Goal: Task Accomplishment & Management: Manage account settings

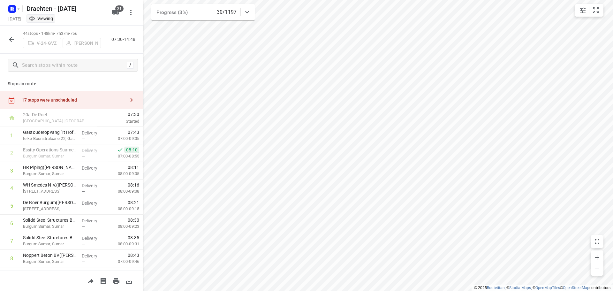
scroll to position [646, 0]
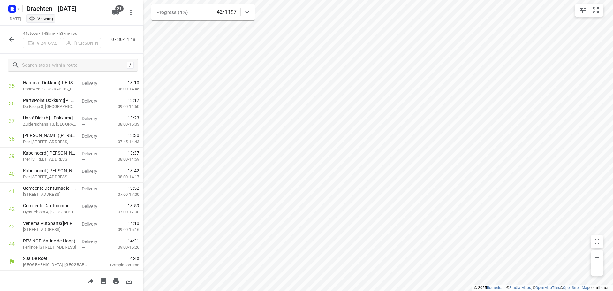
click at [12, 36] on icon "button" at bounding box center [12, 40] width 8 height 8
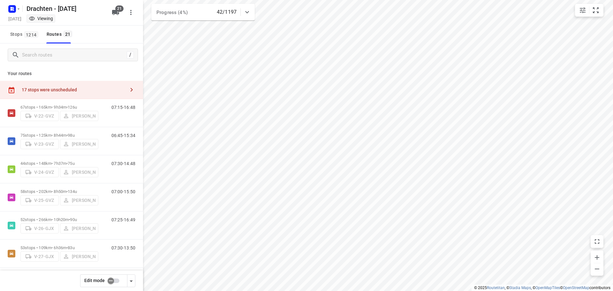
click at [95, 90] on div "17 stops were unscheduled" at bounding box center [73, 89] width 103 height 5
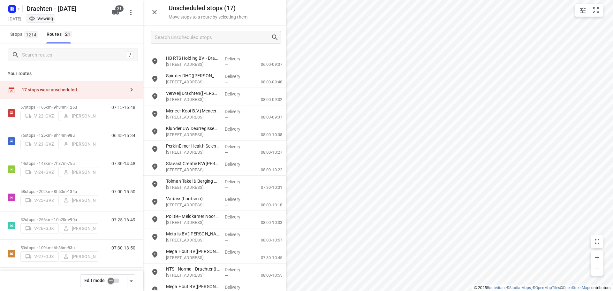
scroll to position [58, 0]
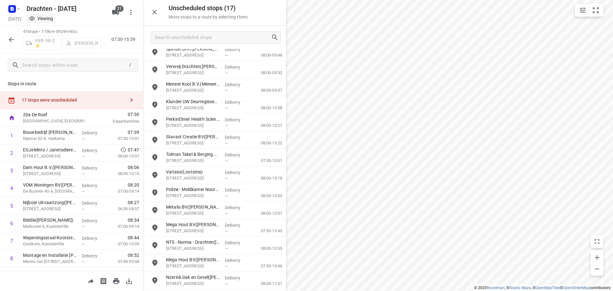
click at [10, 38] on icon "button" at bounding box center [12, 40] width 8 height 8
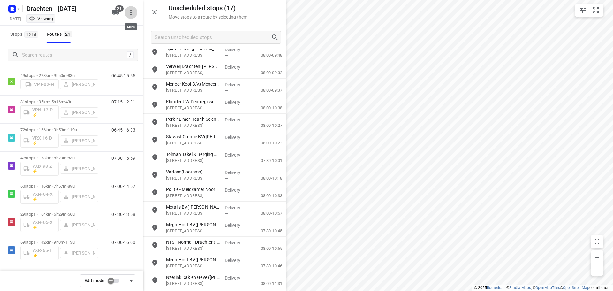
click at [130, 11] on icon "button" at bounding box center [131, 13] width 8 height 8
click at [132, 13] on div at bounding box center [306, 145] width 613 height 291
click at [118, 10] on span "21" at bounding box center [119, 8] width 8 height 6
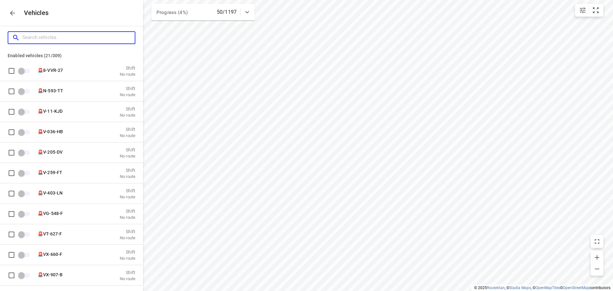
click at [66, 36] on input "Search vehicles" at bounding box center [78, 38] width 112 height 10
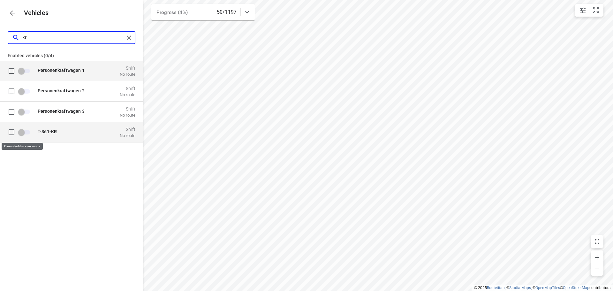
type input "kr"
click at [12, 131] on span "grid" at bounding box center [11, 131] width 13 height 13
click at [12, 132] on span "grid" at bounding box center [11, 131] width 13 height 13
click at [23, 131] on span "grid" at bounding box center [24, 132] width 11 height 4
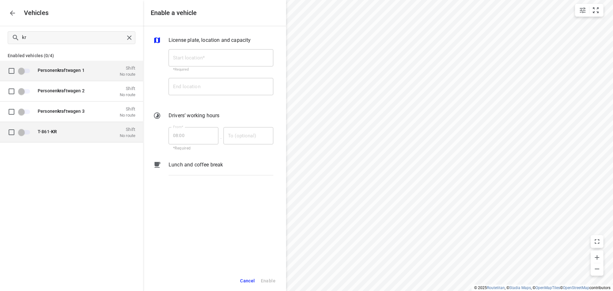
drag, startPoint x: 75, startPoint y: 169, endPoint x: 69, endPoint y: 131, distance: 38.1
click at [75, 169] on div "Personen kr aftwagen 1 Shift No route Personen kr aftwagen 2 Shift No route Per…" at bounding box center [71, 121] width 143 height 120
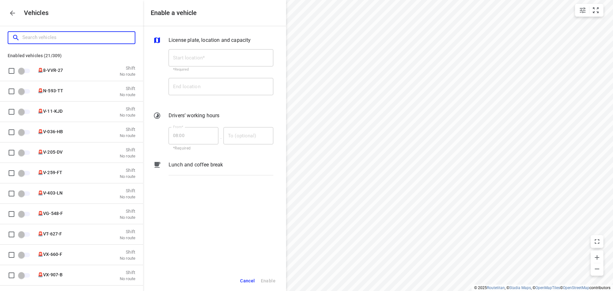
click at [53, 41] on input "Search vehicles" at bounding box center [78, 38] width 112 height 10
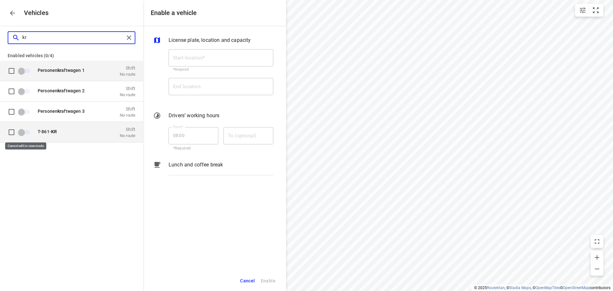
type input "kr"
click at [26, 134] on span "grid" at bounding box center [24, 132] width 11 height 4
click at [48, 134] on div "T-861- KR" at bounding box center [70, 132] width 64 height 6
drag, startPoint x: 50, startPoint y: 131, endPoint x: 18, endPoint y: 132, distance: 31.6
click at [22, 133] on div "T-861- KR Shift No route" at bounding box center [76, 132] width 117 height 20
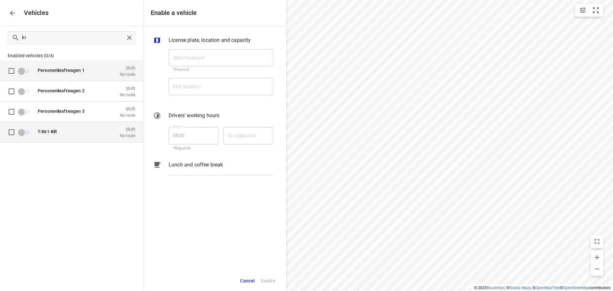
drag, startPoint x: 53, startPoint y: 132, endPoint x: 49, endPoint y: 137, distance: 5.7
click at [53, 133] on b "KR" at bounding box center [54, 131] width 6 height 5
click at [61, 147] on div "Personen kr aftwagen 1 Shift No route Personen kr aftwagen 2 Shift No route Per…" at bounding box center [71, 114] width 143 height 107
click at [10, 133] on span "grid" at bounding box center [11, 131] width 13 height 13
click at [10, 16] on icon "button" at bounding box center [13, 13] width 8 height 8
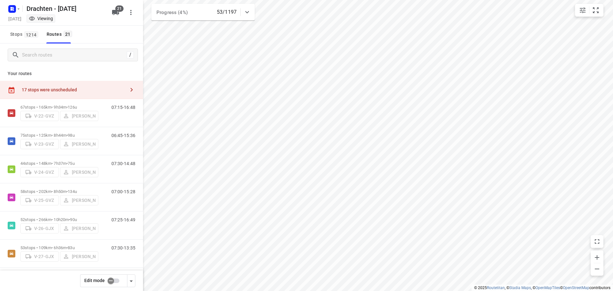
click at [83, 90] on div "17 stops were unscheduled" at bounding box center [73, 89] width 103 height 5
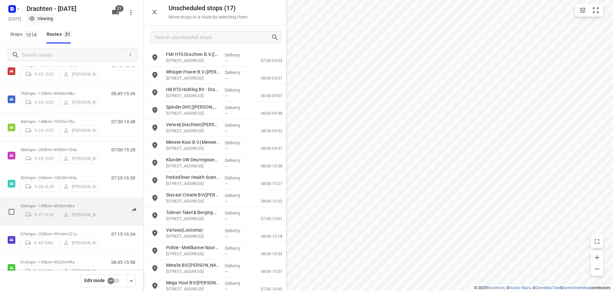
scroll to position [10, 0]
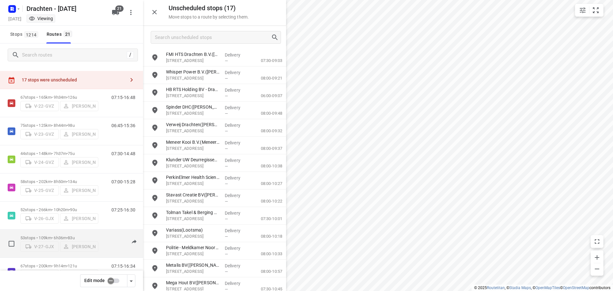
click at [59, 235] on p "53 stops • 109km • 6h36m • 83u" at bounding box center [59, 237] width 78 height 5
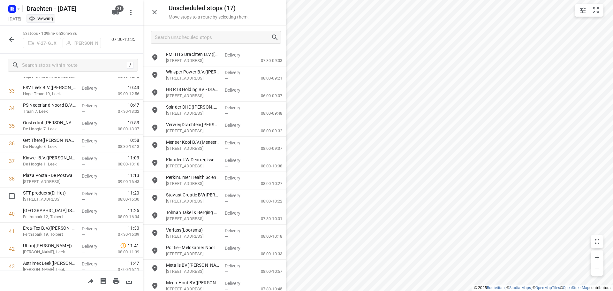
scroll to position [804, 0]
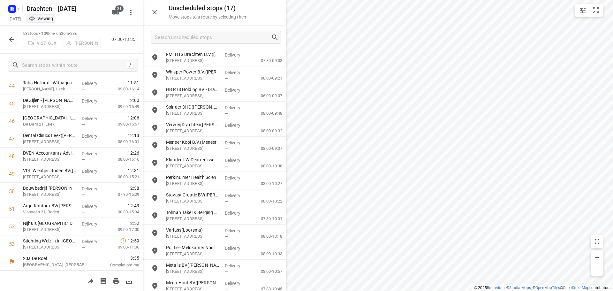
click at [14, 42] on icon "button" at bounding box center [12, 40] width 8 height 8
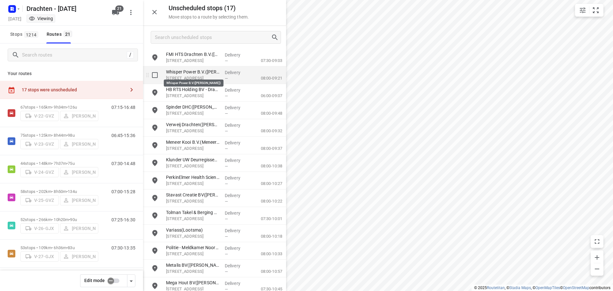
drag, startPoint x: 179, startPoint y: 88, endPoint x: 180, endPoint y: 72, distance: 16.6
click at [180, 72] on div "FMI HTS Drachten B.V.([PERSON_NAME]) [STREET_ADDRESS] Delivery — 07:30-09:03 Wh…" at bounding box center [214, 198] width 143 height 299
click at [116, 11] on span "21" at bounding box center [119, 8] width 8 height 6
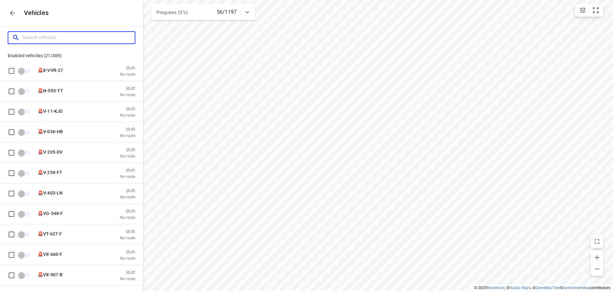
click at [81, 37] on input "Search vehicles" at bounding box center [78, 38] width 112 height 10
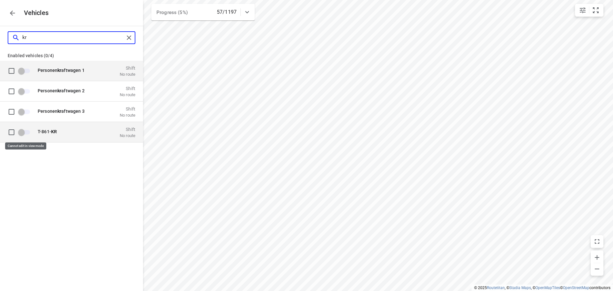
type input "kr"
drag, startPoint x: 24, startPoint y: 131, endPoint x: 48, endPoint y: 135, distance: 24.5
click at [24, 131] on span "grid" at bounding box center [24, 132] width 11 height 4
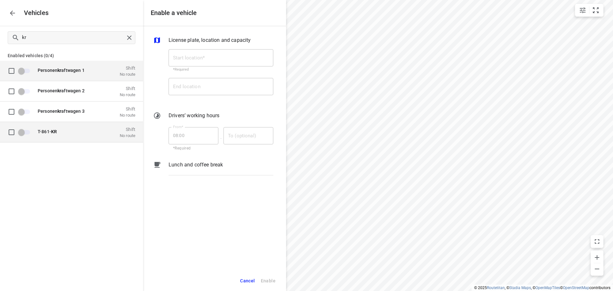
click at [55, 130] on b "KR" at bounding box center [54, 131] width 6 height 5
drag, startPoint x: 52, startPoint y: 130, endPoint x: 65, endPoint y: 142, distance: 17.6
click at [51, 132] on b "KR" at bounding box center [54, 131] width 6 height 5
click at [253, 283] on span "Cancel" at bounding box center [247, 281] width 15 height 8
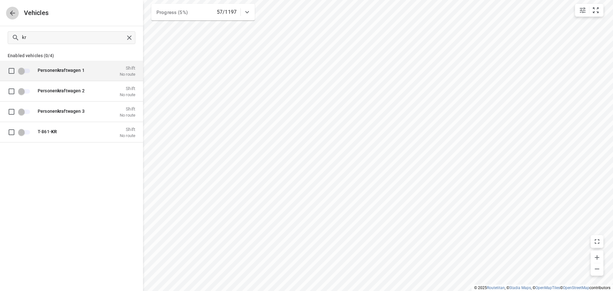
click at [13, 16] on icon "button" at bounding box center [13, 13] width 8 height 8
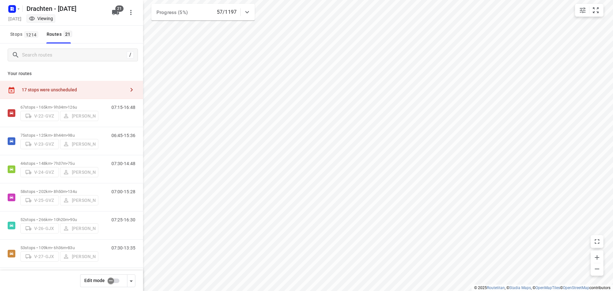
click at [112, 280] on input "checkbox" at bounding box center [111, 280] width 36 height 12
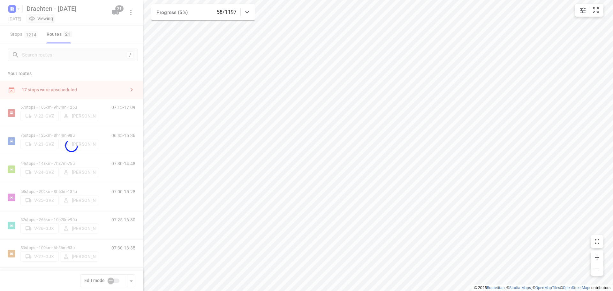
checkbox input "true"
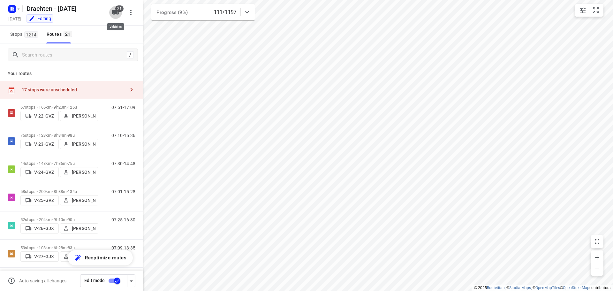
click at [117, 12] on icon "button" at bounding box center [115, 12] width 7 height 5
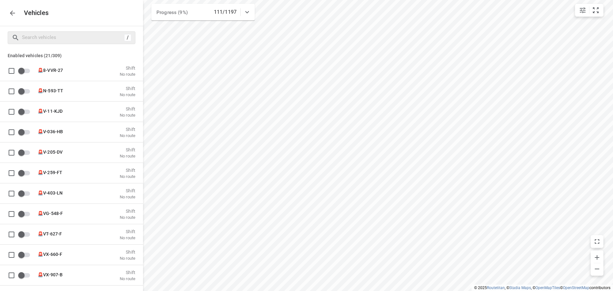
click at [41, 43] on div "/" at bounding box center [72, 37] width 128 height 13
click at [48, 32] on div "/" at bounding box center [72, 37] width 128 height 13
click at [48, 36] on input "Search vehicles" at bounding box center [72, 38] width 100 height 10
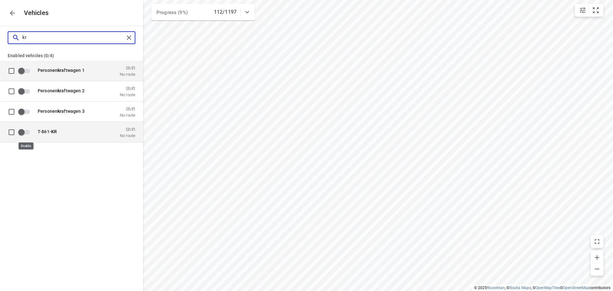
type input "kr"
click at [21, 134] on input "grid" at bounding box center [21, 132] width 36 height 12
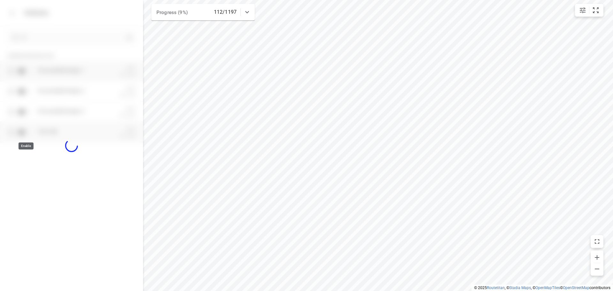
checkbox input "true"
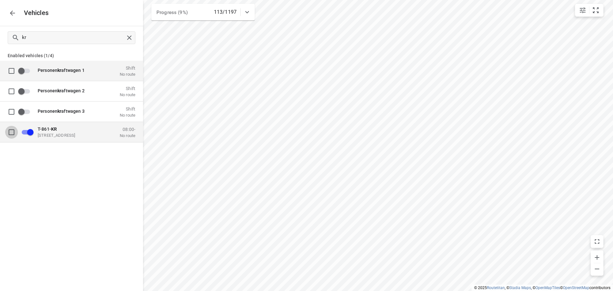
click at [13, 133] on input "grid" at bounding box center [11, 131] width 13 height 13
checkbox input "true"
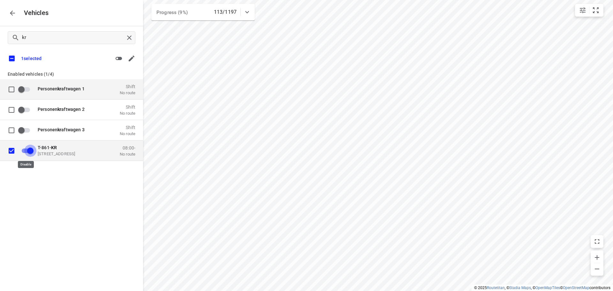
click at [32, 150] on input "grid" at bounding box center [30, 150] width 36 height 12
checkbox input "true"
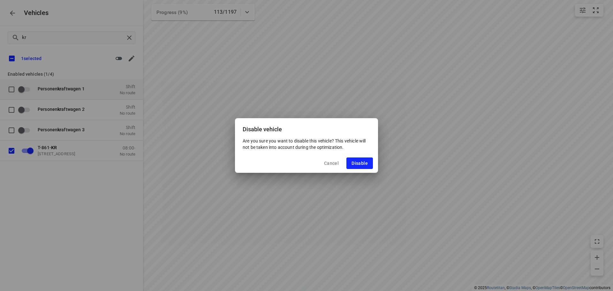
click at [331, 164] on span "Cancel" at bounding box center [331, 162] width 15 height 5
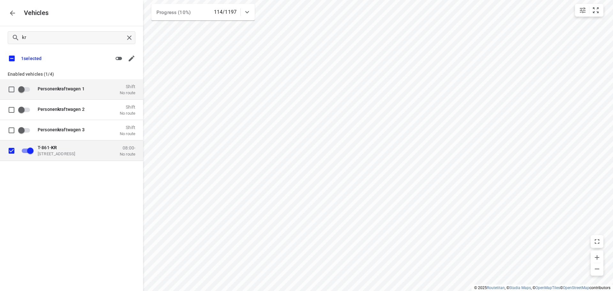
click at [64, 153] on p "[STREET_ADDRESS]" at bounding box center [70, 153] width 64 height 5
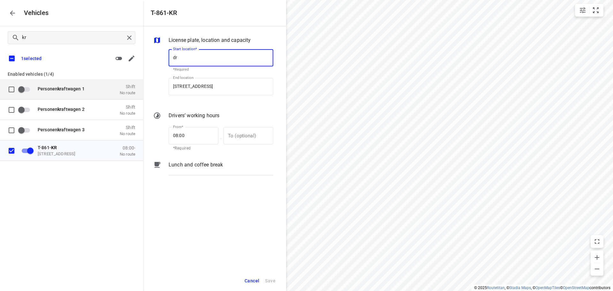
scroll to position [0, 0]
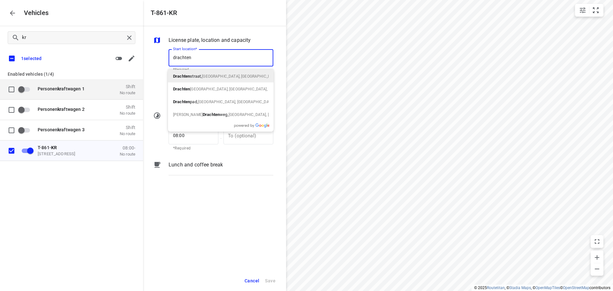
drag, startPoint x: 199, startPoint y: 53, endPoint x: 161, endPoint y: 59, distance: 38.4
click at [161, 59] on div "Start location* drachten Start location* *Required End location [STREET_ADDRESS…" at bounding box center [213, 74] width 123 height 60
type input "de roef 20a"
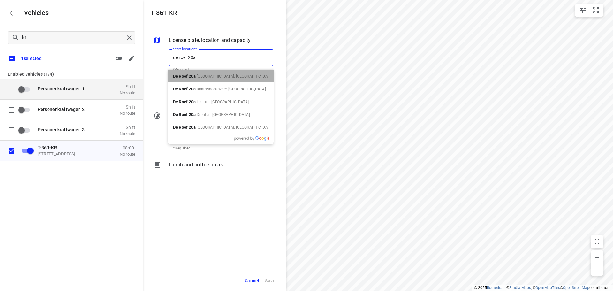
click at [230, 75] on span "[GEOGRAPHIC_DATA], [GEOGRAPHIC_DATA]" at bounding box center [235, 76] width 77 height 4
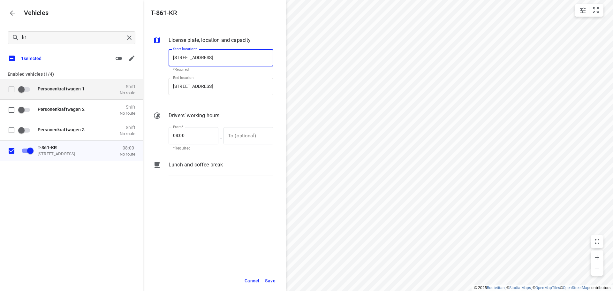
type input "[STREET_ADDRESS]"
click at [224, 88] on input "[STREET_ADDRESS]" at bounding box center [220, 86] width 105 height 17
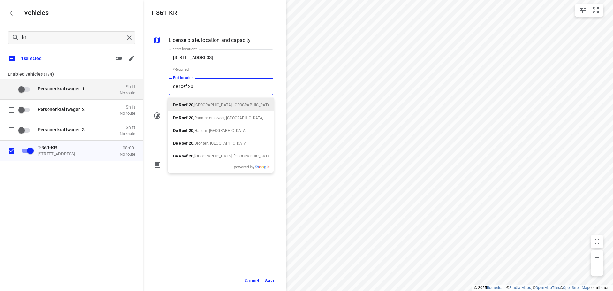
type input "de roef 20a"
click at [210, 102] on p "[STREET_ADDRESS]" at bounding box center [220, 105] width 95 height 8
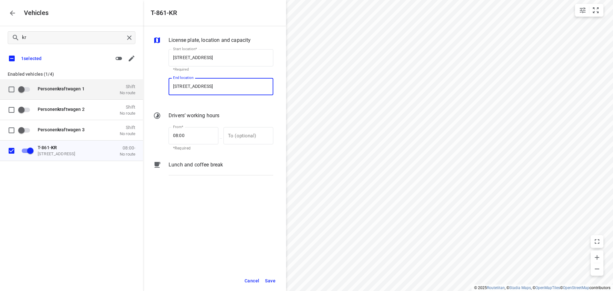
type input "[STREET_ADDRESS]"
click at [221, 198] on div "License plate, location and capacity Start location* [STREET_ADDRESS] Start loc…" at bounding box center [214, 148] width 143 height 244
click at [240, 137] on input "text" at bounding box center [244, 135] width 43 height 17
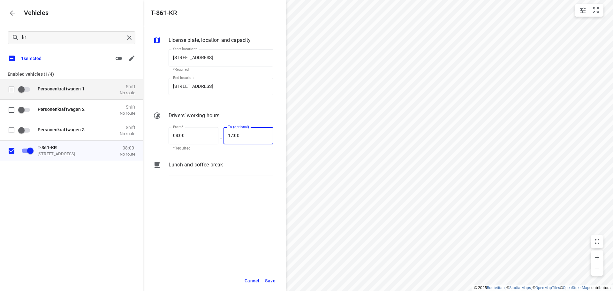
type input "17:00"
click at [275, 280] on span "Save" at bounding box center [270, 281] width 11 height 8
checkbox input "false"
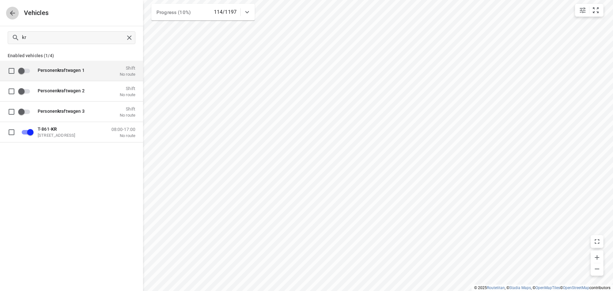
click at [13, 14] on icon "button" at bounding box center [13, 13] width 8 height 8
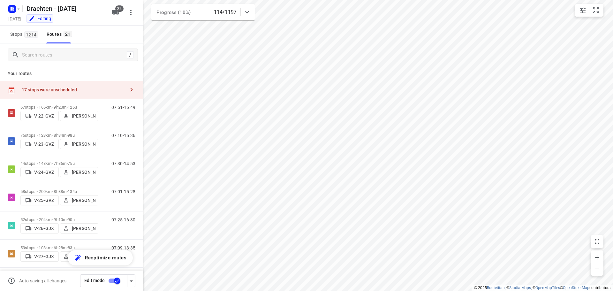
click at [79, 86] on div "17 stops were unscheduled" at bounding box center [71, 90] width 143 height 18
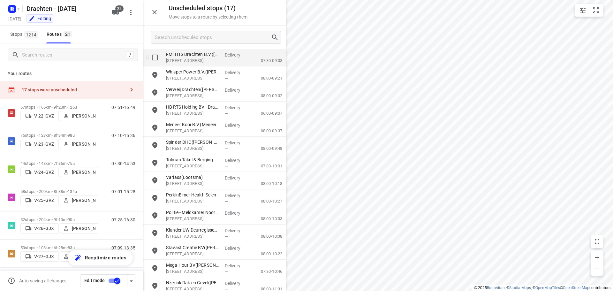
click at [160, 58] on input "grid" at bounding box center [154, 57] width 13 height 13
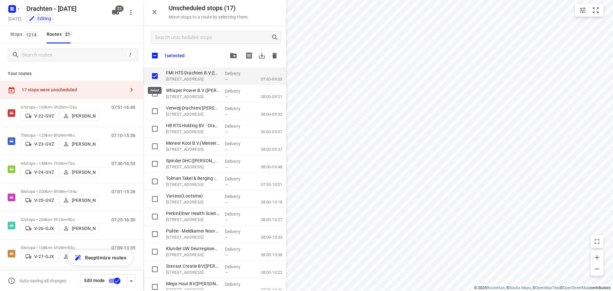
checkbox input "true"
click at [153, 55] on input "checkbox" at bounding box center [154, 55] width 13 height 13
checkbox input "true"
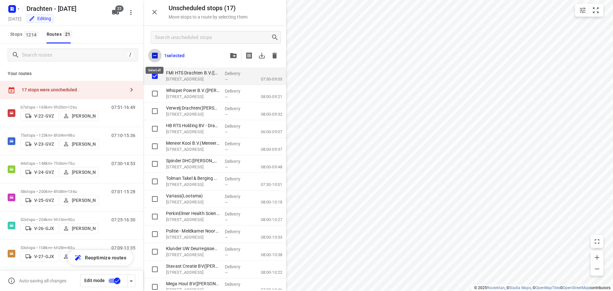
checkbox input "true"
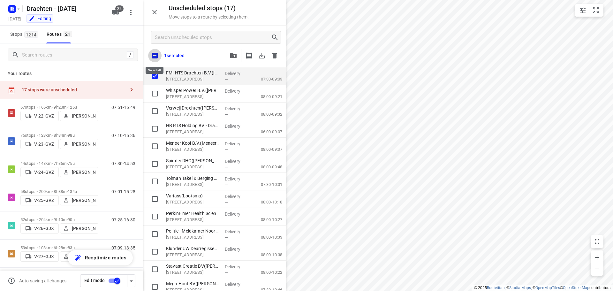
checkbox input "true"
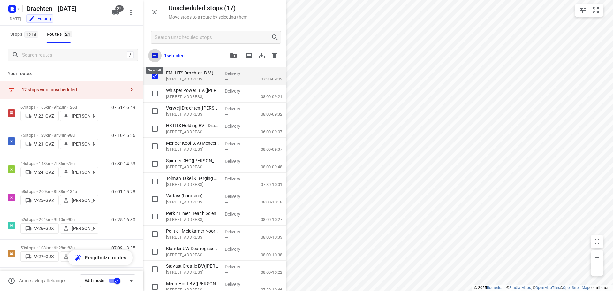
checkbox input "true"
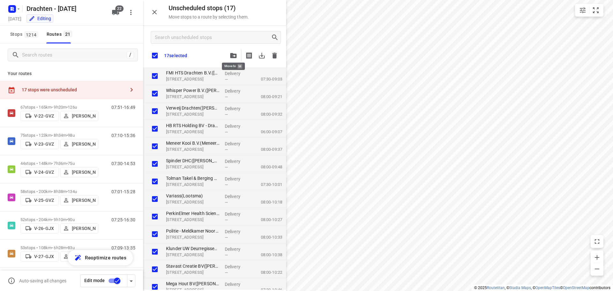
click at [231, 54] on icon "button" at bounding box center [233, 55] width 6 height 5
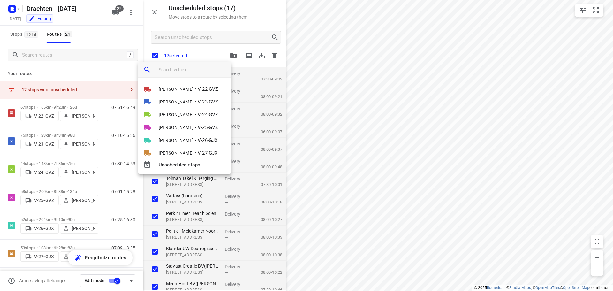
click at [179, 71] on input "search vehicle" at bounding box center [192, 70] width 67 height 10
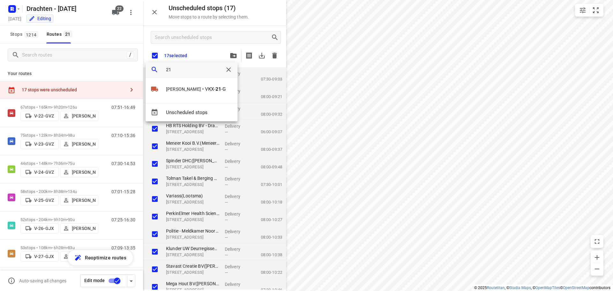
type input "2"
type input "kr"
click at [193, 88] on li "T-861- KR" at bounding box center [196, 89] width 92 height 13
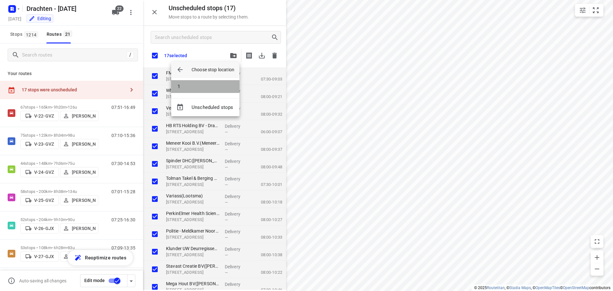
click at [199, 86] on li "1" at bounding box center [205, 86] width 68 height 13
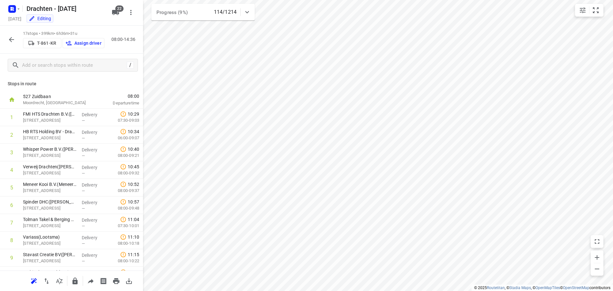
click at [50, 98] on p "527 Zuidbaan" at bounding box center [56, 96] width 66 height 6
click at [132, 12] on icon "button" at bounding box center [131, 13] width 8 height 8
click at [110, 84] on div at bounding box center [306, 145] width 613 height 291
click at [118, 10] on span "22" at bounding box center [119, 8] width 8 height 6
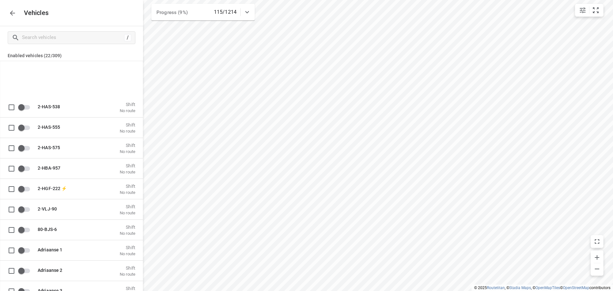
scroll to position [287, 0]
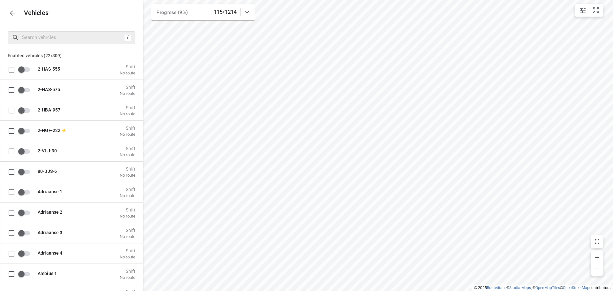
click at [53, 32] on div "/" at bounding box center [72, 37] width 128 height 13
click at [52, 36] on input "Search vehicles" at bounding box center [78, 38] width 112 height 10
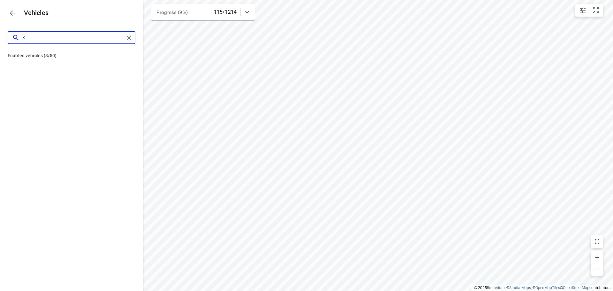
type input "kr"
checkbox input "true"
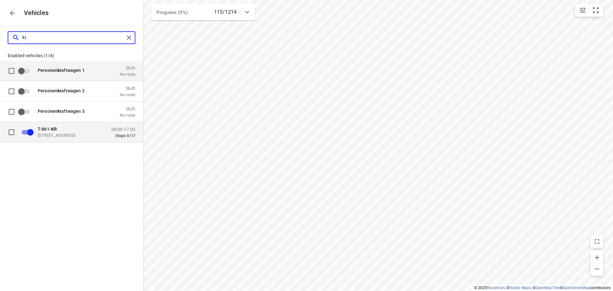
type input "kr"
click at [60, 131] on div "T-861- [STREET_ADDRESS]" at bounding box center [70, 131] width 64 height 11
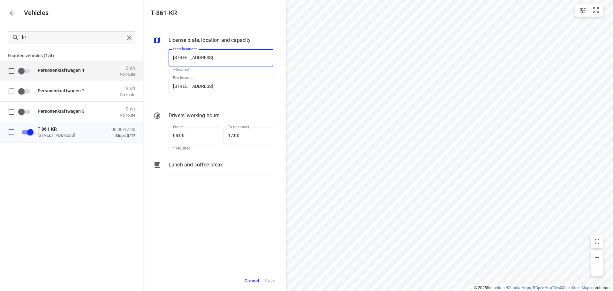
click at [227, 84] on input "[STREET_ADDRESS]" at bounding box center [220, 86] width 105 height 17
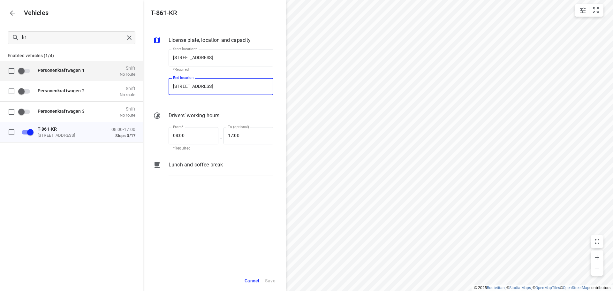
click at [253, 280] on span "Cancel" at bounding box center [251, 281] width 15 height 8
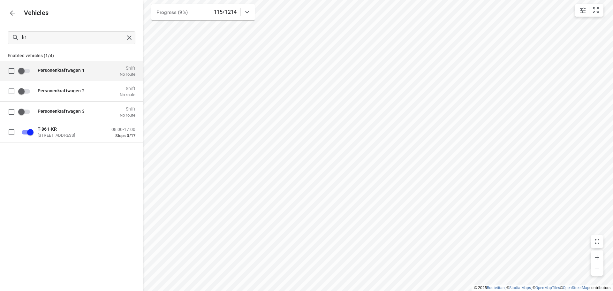
click at [11, 12] on icon "button" at bounding box center [13, 13] width 8 height 8
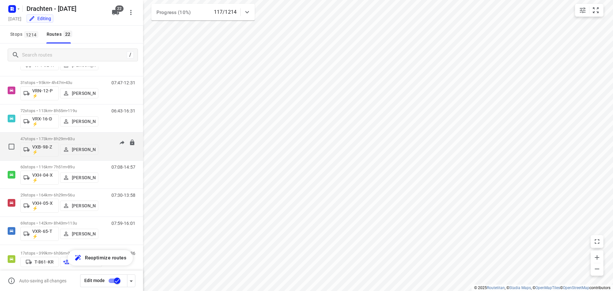
scroll to position [435, 0]
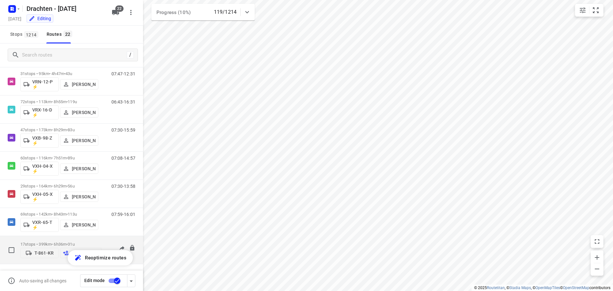
click at [52, 242] on p "17 stops • 399km • 6h36m • 31u" at bounding box center [60, 244] width 81 height 5
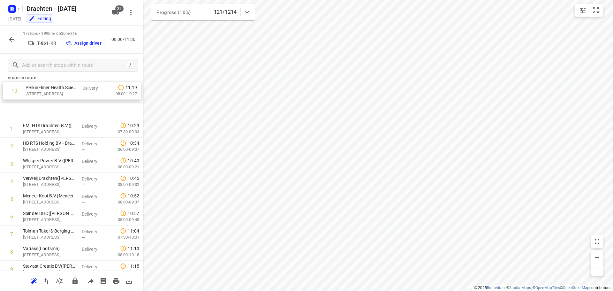
scroll to position [0, 0]
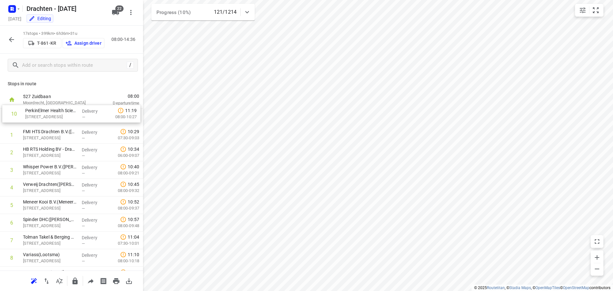
drag, startPoint x: 56, startPoint y: 242, endPoint x: 59, endPoint y: 114, distance: 128.9
click at [59, 114] on div "1 FMI HTS Drachten B.V.([PERSON_NAME]) [STREET_ADDRESS] Delivery — 10:29 07:30-…" at bounding box center [71, 257] width 143 height 298
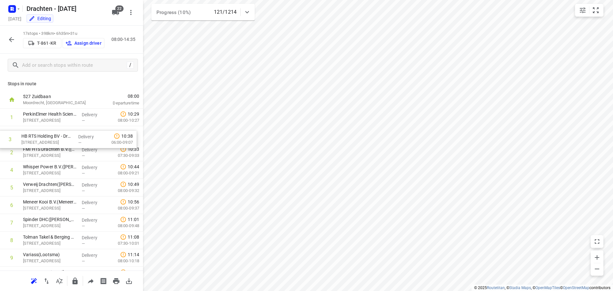
drag, startPoint x: 56, startPoint y: 156, endPoint x: 54, endPoint y: 141, distance: 15.1
click at [54, 141] on div "1 PerkinElmer Health Science BV - [STREET_ADDRESS][PERSON_NAME] Delivery — 10:2…" at bounding box center [71, 257] width 143 height 298
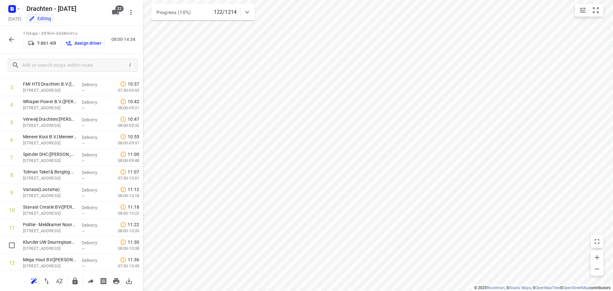
scroll to position [154, 0]
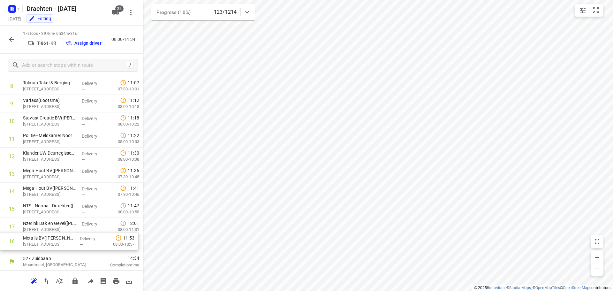
drag, startPoint x: 54, startPoint y: 228, endPoint x: 54, endPoint y: 245, distance: 16.9
click at [54, 245] on div "1 PerkinElmer Health Science BV - Drachten([STREET_ADDRESS] Delivery — 10:29 08…" at bounding box center [71, 103] width 143 height 298
click at [13, 44] on button "button" at bounding box center [11, 39] width 13 height 13
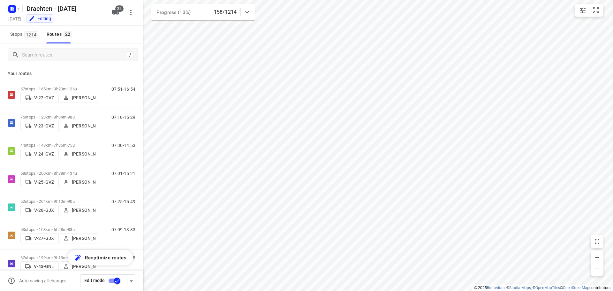
click at [114, 280] on input "checkbox" at bounding box center [117, 280] width 36 height 12
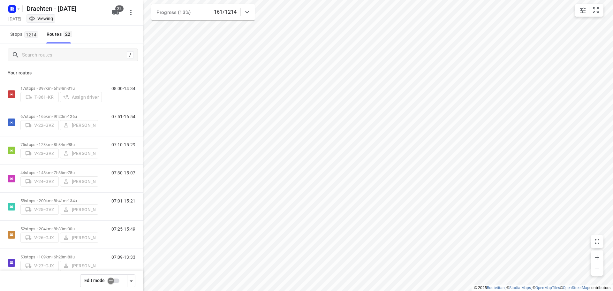
scroll to position [0, 0]
click at [112, 278] on input "checkbox" at bounding box center [111, 280] width 36 height 12
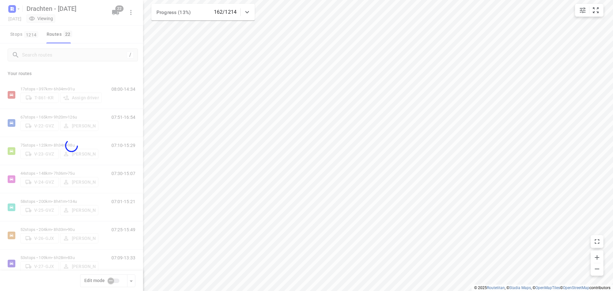
checkbox input "true"
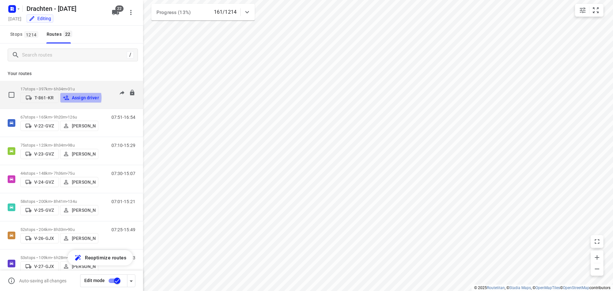
click at [76, 96] on p "Assign driver" at bounding box center [85, 97] width 27 height 5
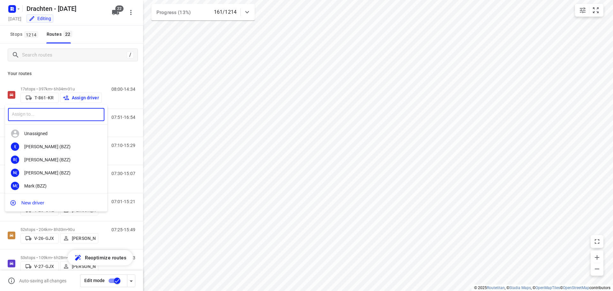
click at [40, 116] on input "text" at bounding box center [56, 114] width 96 height 13
click at [44, 116] on input "text" at bounding box center [56, 114] width 96 height 13
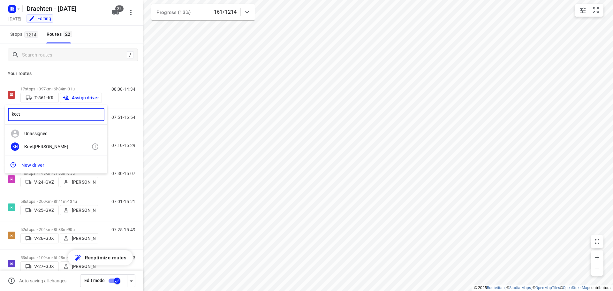
type input "keet"
click at [48, 144] on div "Keet [PERSON_NAME]" at bounding box center [57, 146] width 67 height 5
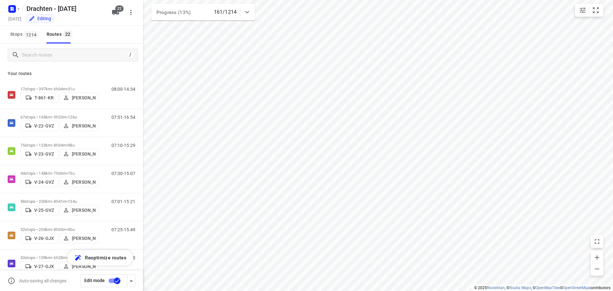
click at [115, 279] on input "checkbox" at bounding box center [117, 280] width 36 height 12
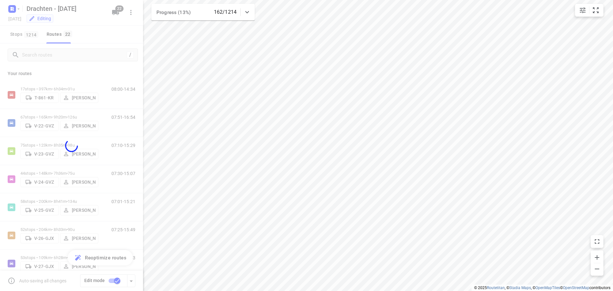
checkbox input "false"
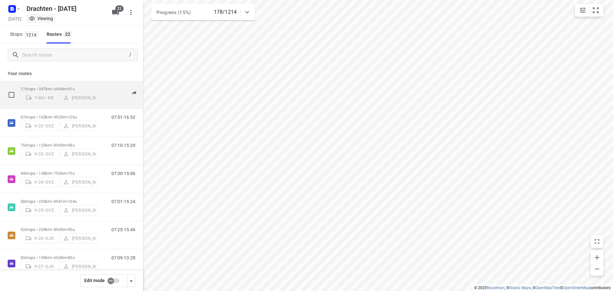
click at [55, 86] on p "17 stops • 397km • 6h34m • 31u" at bounding box center [59, 88] width 78 height 5
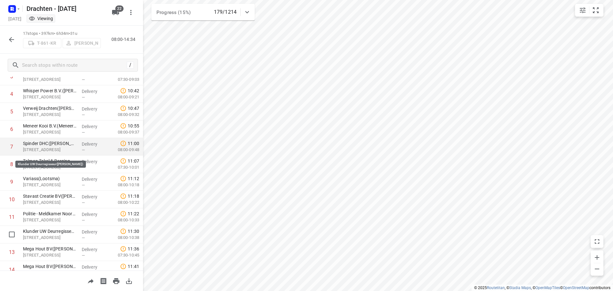
scroll to position [154, 0]
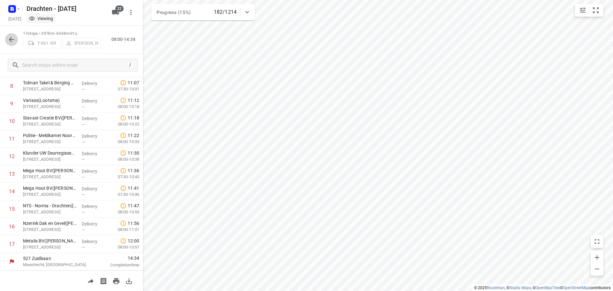
click at [14, 40] on icon "button" at bounding box center [12, 40] width 8 height 8
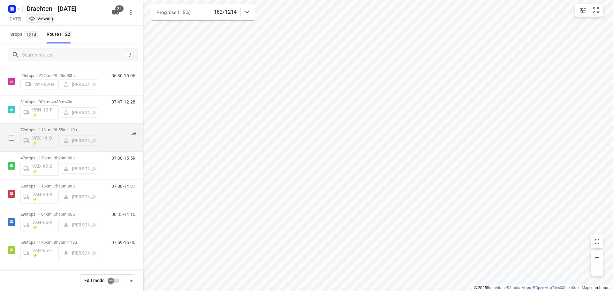
scroll to position [371, 0]
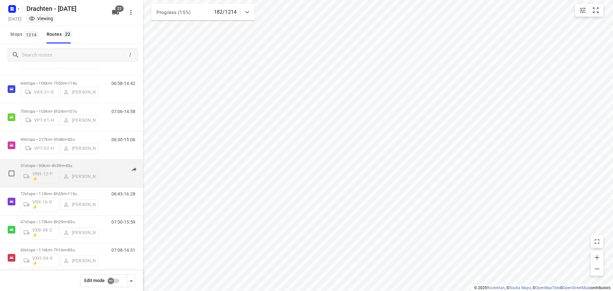
click at [58, 166] on p "31 stops • 90km • 4h39m • 43u" at bounding box center [59, 165] width 78 height 5
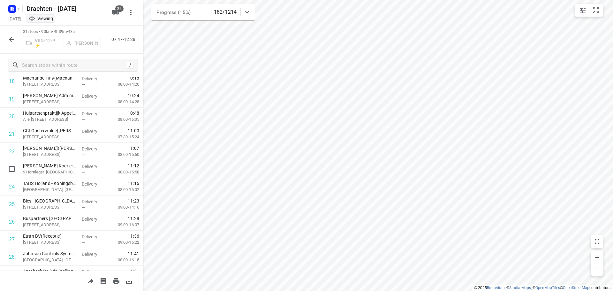
scroll to position [400, 0]
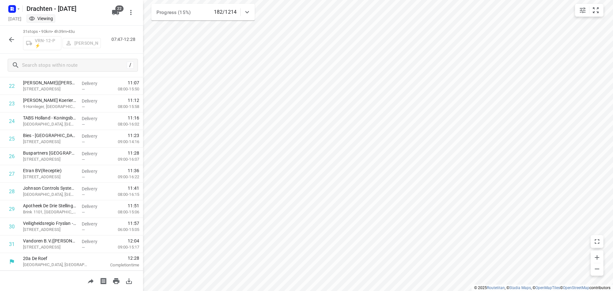
click at [11, 36] on icon "button" at bounding box center [12, 40] width 8 height 8
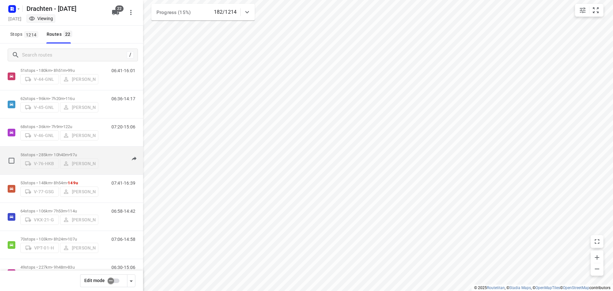
scroll to position [211, 0]
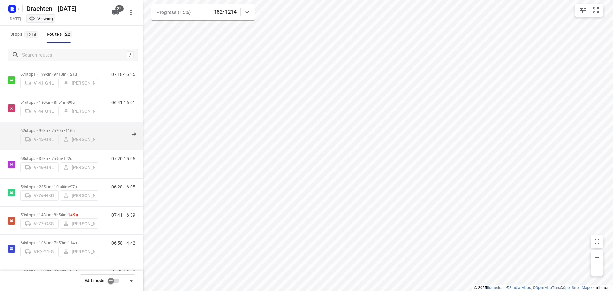
click at [58, 128] on p "62 stops • 96km • 7h20m • 116u" at bounding box center [59, 130] width 78 height 5
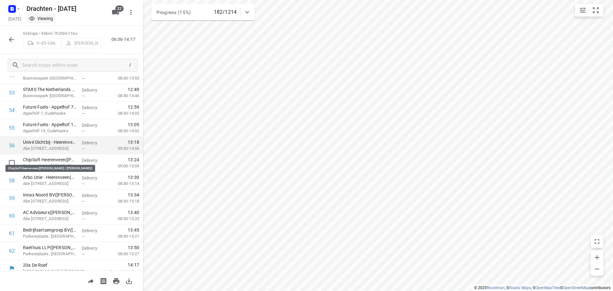
scroll to position [944, 0]
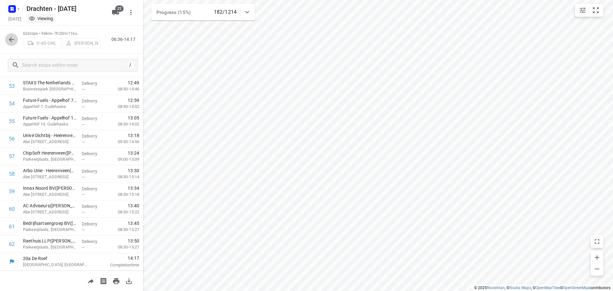
click at [11, 42] on icon "button" at bounding box center [12, 40] width 8 height 8
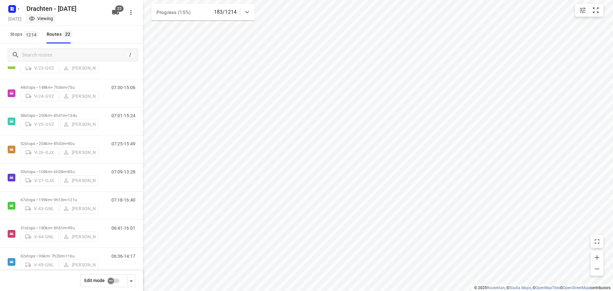
scroll to position [96, 0]
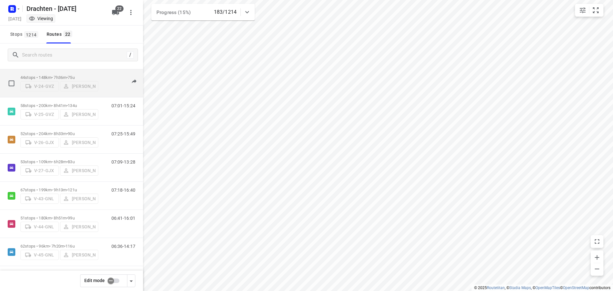
click at [54, 75] on p "44 stops • 148km • 7h36m • 75u" at bounding box center [59, 77] width 78 height 5
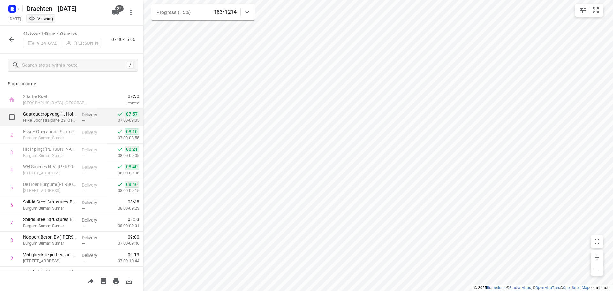
scroll to position [32, 0]
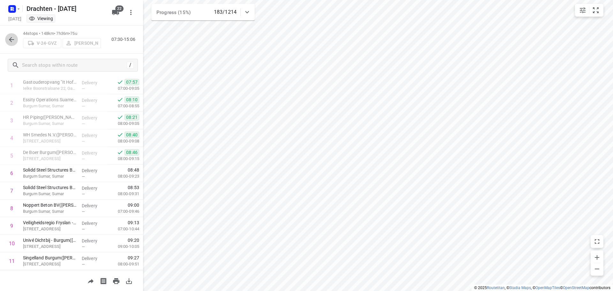
click at [12, 40] on icon "button" at bounding box center [12, 40] width 8 height 8
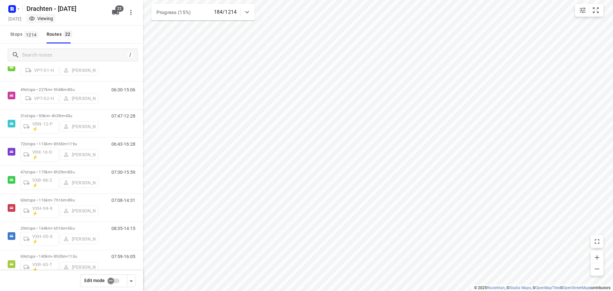
scroll to position [435, 0]
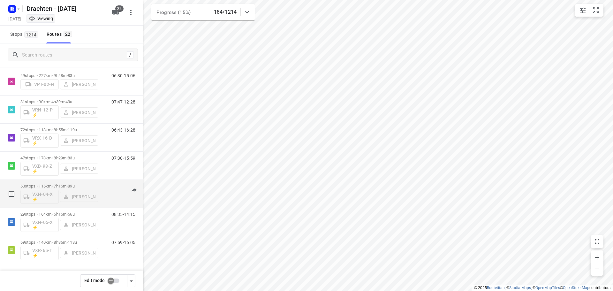
click at [54, 184] on p "60 stops • 116km • 7h16m • 89u" at bounding box center [59, 185] width 78 height 5
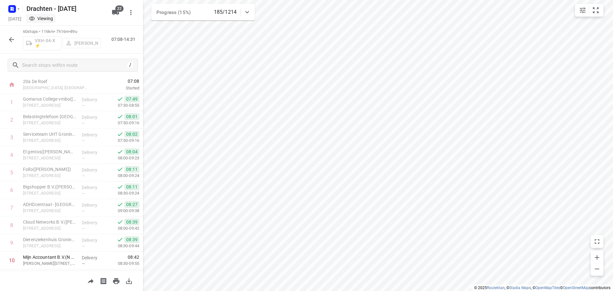
scroll to position [0, 0]
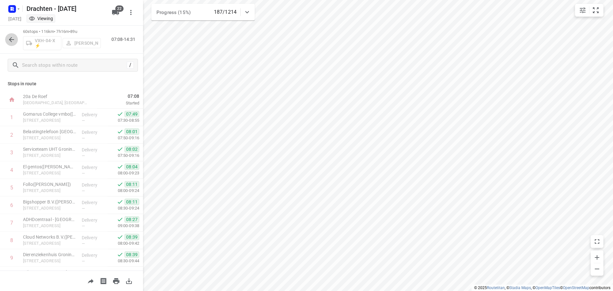
click at [12, 38] on icon "button" at bounding box center [12, 40] width 8 height 8
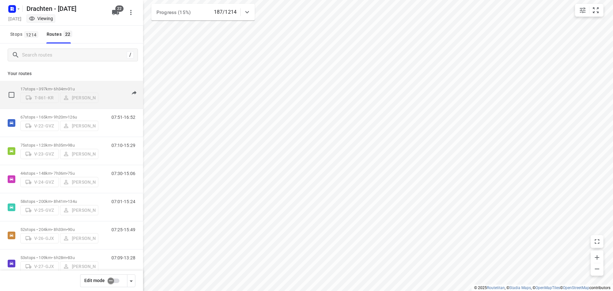
click at [59, 84] on div "17 stops • 397km • 6h34m • 31u T-861-KR Keeti Neijman" at bounding box center [59, 94] width 78 height 23
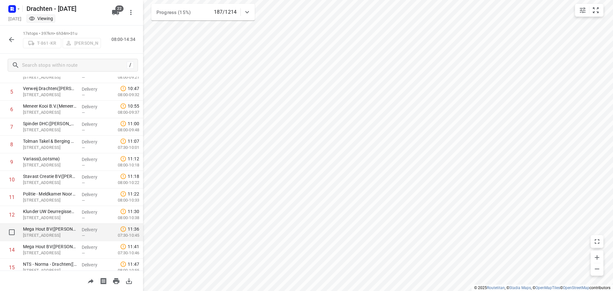
scroll to position [154, 0]
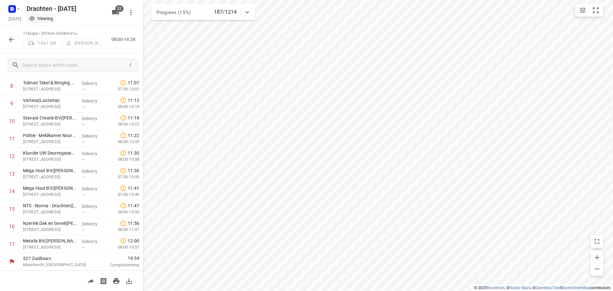
click at [15, 39] on icon "button" at bounding box center [12, 40] width 8 height 8
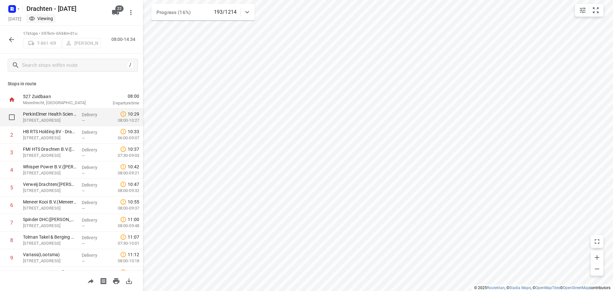
click at [65, 117] on p "PerkinElmer Health Science BV - Drachten([PERSON_NAME])" at bounding box center [50, 114] width 54 height 6
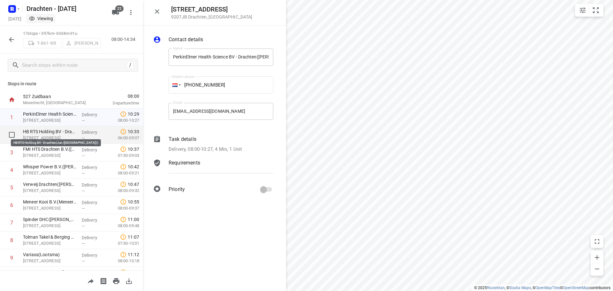
click at [58, 133] on p "HB RTS Holding BV - Drachten(Jan ([GEOGRAPHIC_DATA]))" at bounding box center [50, 131] width 54 height 6
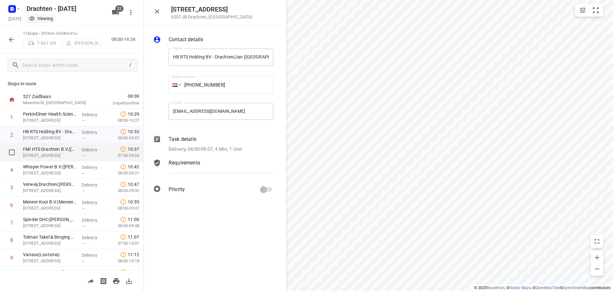
click at [60, 153] on p "[STREET_ADDRESS]" at bounding box center [50, 155] width 54 height 6
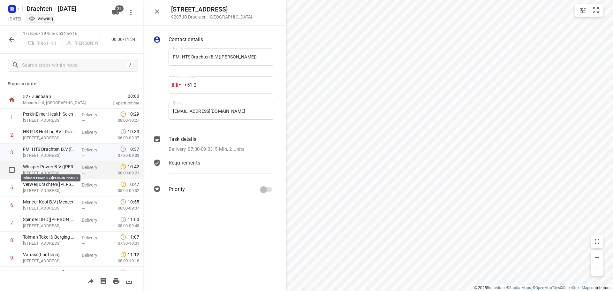
click at [59, 168] on p "Whisper Power B.V.([PERSON_NAME])" at bounding box center [50, 166] width 54 height 6
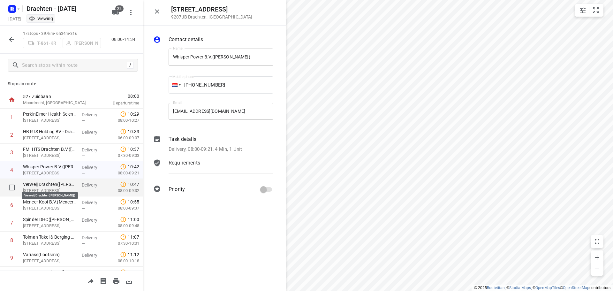
click at [59, 184] on p "Verweij Drachten([PERSON_NAME])" at bounding box center [50, 184] width 54 height 6
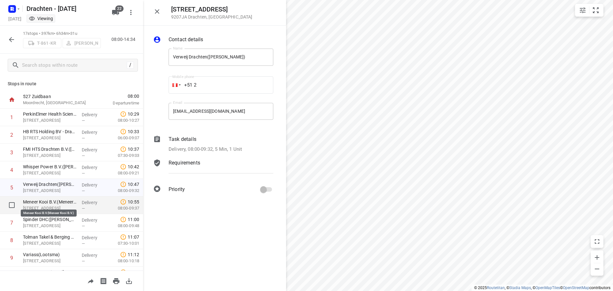
click at [59, 204] on p "Meneer Kooi B.V.(Meneer Kooi B.V.)" at bounding box center [50, 201] width 54 height 6
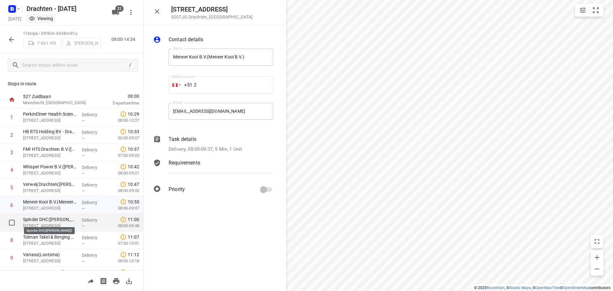
click at [59, 222] on p "Spinder DHC([PERSON_NAME])" at bounding box center [50, 219] width 54 height 6
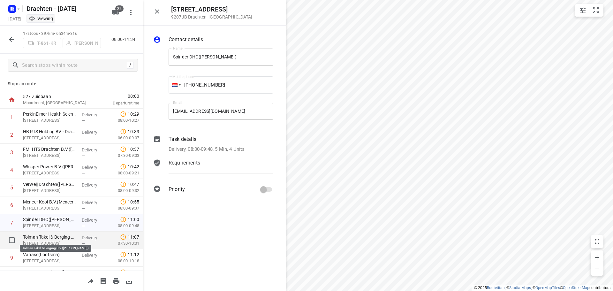
click at [57, 239] on p "Tolman Takel & Berging B.V.([PERSON_NAME])" at bounding box center [50, 237] width 54 height 6
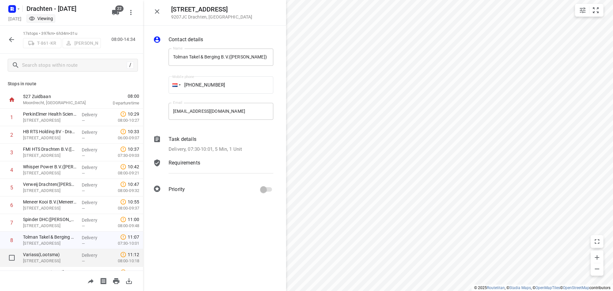
click at [60, 258] on p "[STREET_ADDRESS]" at bounding box center [50, 260] width 54 height 6
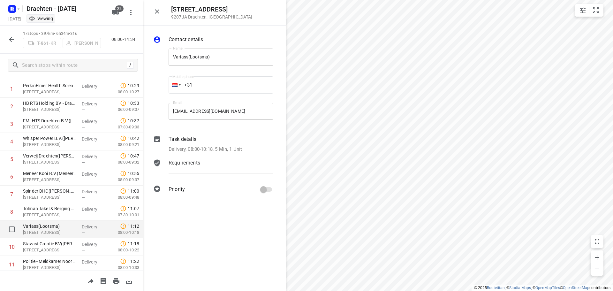
scroll to position [32, 0]
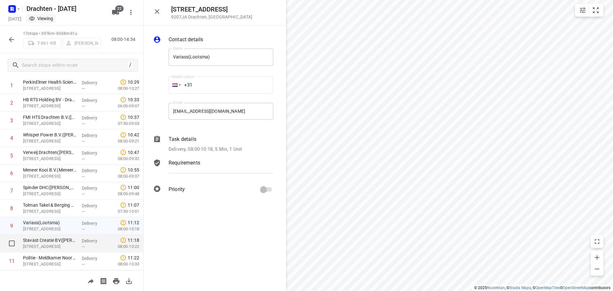
click at [52, 243] on p "[STREET_ADDRESS]" at bounding box center [50, 246] width 54 height 6
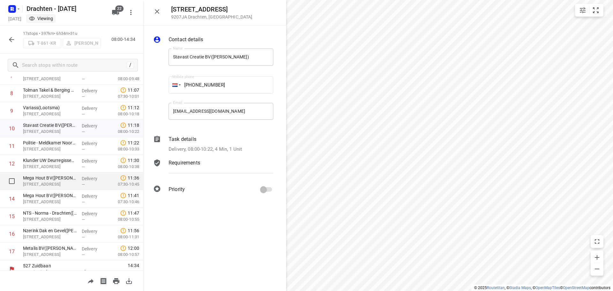
scroll to position [154, 0]
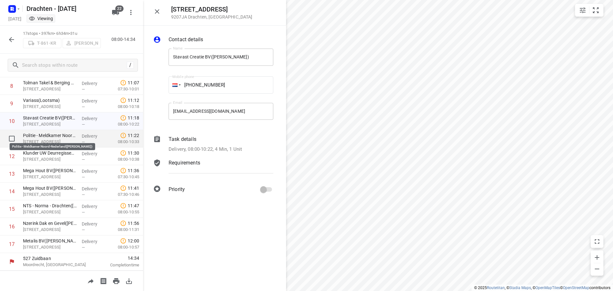
click at [64, 138] on p "Politie - Meldkamer Noord-Nederland([PERSON_NAME])" at bounding box center [50, 135] width 54 height 6
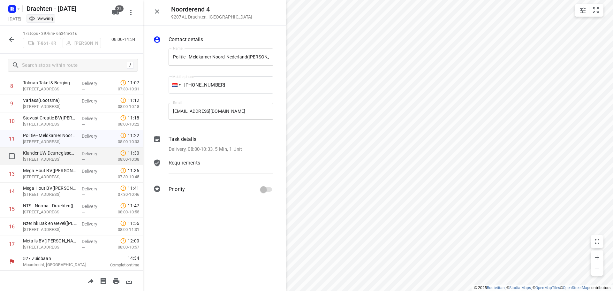
click at [63, 157] on p "[STREET_ADDRESS]" at bounding box center [50, 159] width 54 height 6
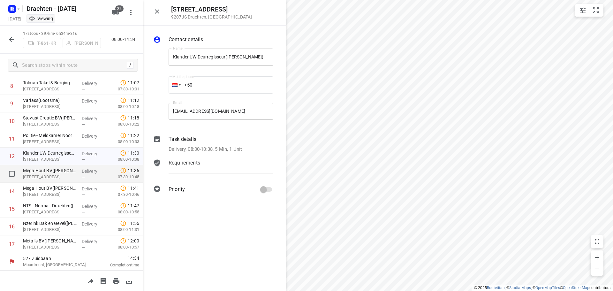
click at [66, 174] on p "[STREET_ADDRESS]" at bounding box center [50, 177] width 54 height 6
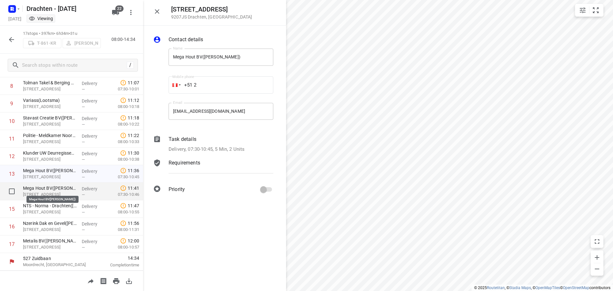
click at [65, 191] on p "Mega Hout BV([PERSON_NAME])" at bounding box center [50, 188] width 54 height 6
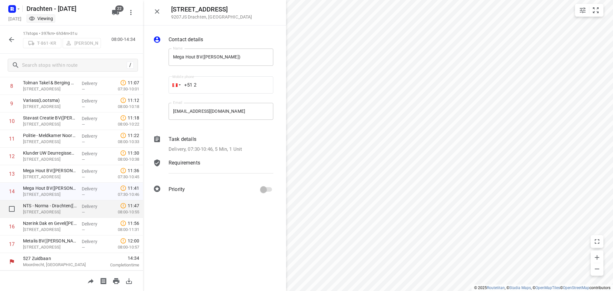
click at [64, 209] on p "[STREET_ADDRESS]" at bounding box center [50, 212] width 54 height 6
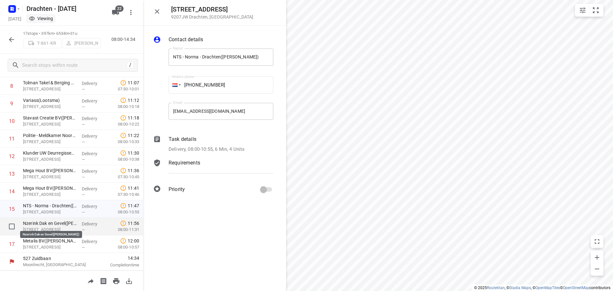
click at [61, 226] on p "Nzerink Dak en Gevel([PERSON_NAME])" at bounding box center [50, 223] width 54 height 6
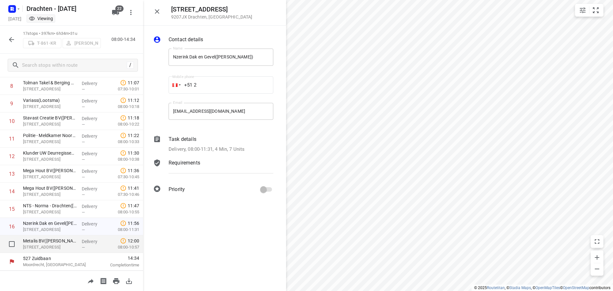
click at [56, 242] on p "Metalis BV([PERSON_NAME])" at bounding box center [50, 240] width 54 height 6
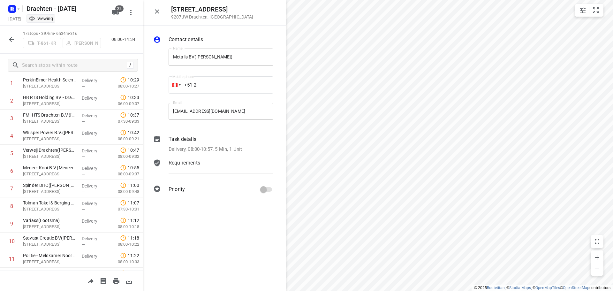
scroll to position [0, 0]
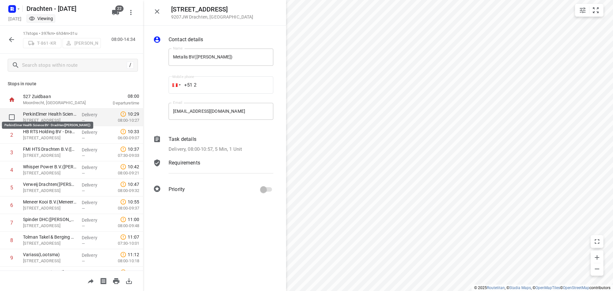
click at [74, 114] on p "PerkinElmer Health Science BV - Drachten([PERSON_NAME])" at bounding box center [50, 114] width 54 height 6
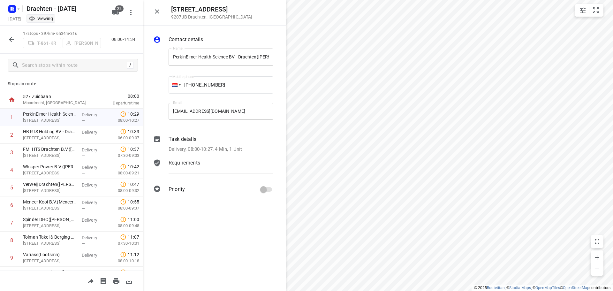
click at [155, 12] on icon "button" at bounding box center [157, 12] width 8 height 8
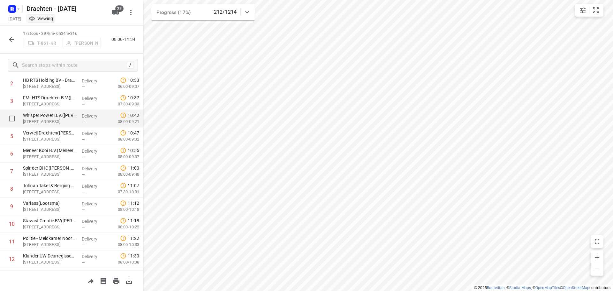
scroll to position [64, 0]
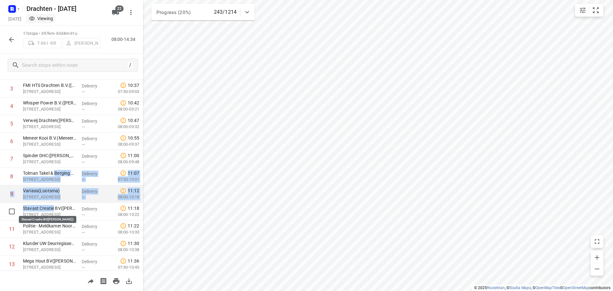
drag, startPoint x: 56, startPoint y: 175, endPoint x: 61, endPoint y: 193, distance: 19.0
click at [53, 205] on div "[GEOGRAPHIC_DATA], [GEOGRAPHIC_DATA] 08:00 Departure time 1 PerkinElmer Health …" at bounding box center [71, 193] width 143 height 333
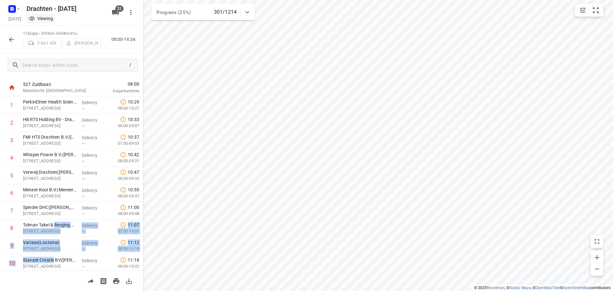
scroll to position [0, 0]
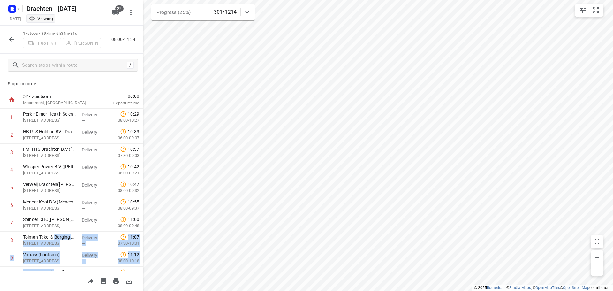
click at [14, 38] on icon "button" at bounding box center [12, 40] width 8 height 8
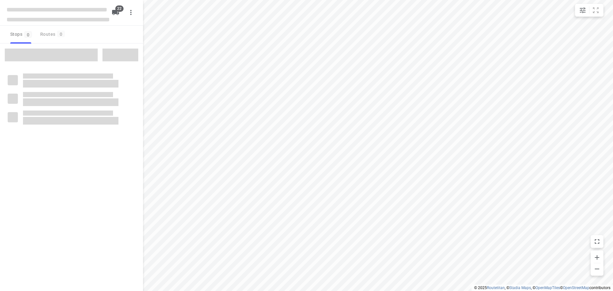
checkbox input "true"
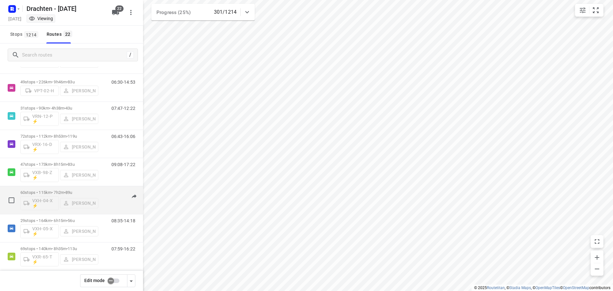
scroll to position [435, 0]
